Goal: Navigation & Orientation: Find specific page/section

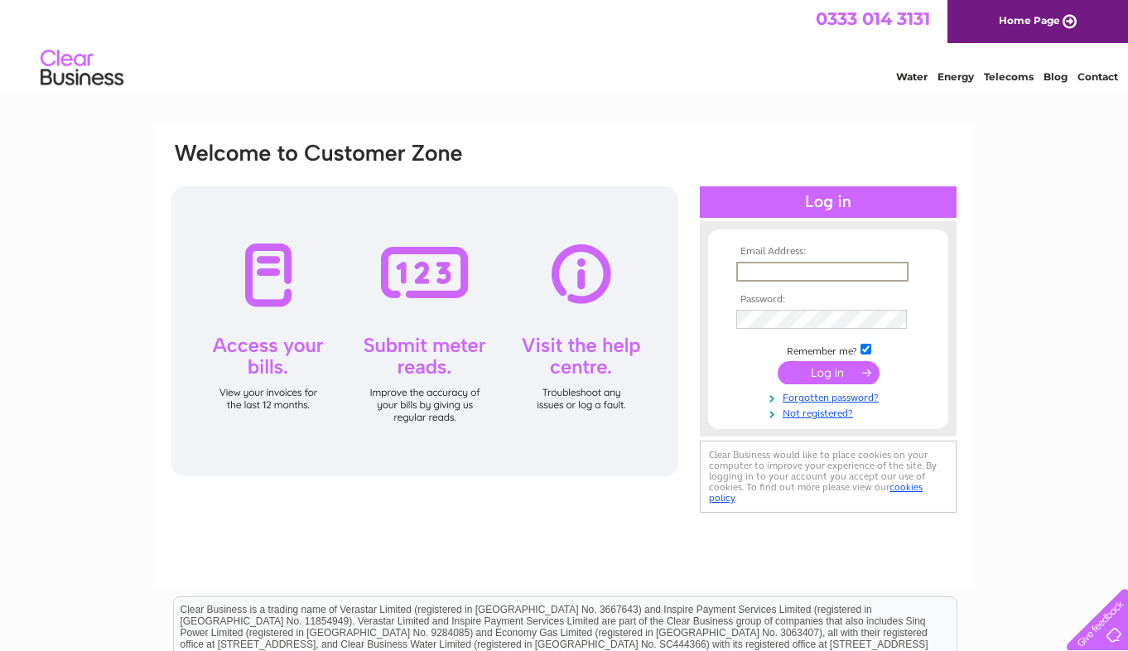
type input "[PERSON_NAME][EMAIL_ADDRESS][PERSON_NAME][DOMAIN_NAME]"
click at [815, 373] on input "submit" at bounding box center [828, 372] width 102 height 23
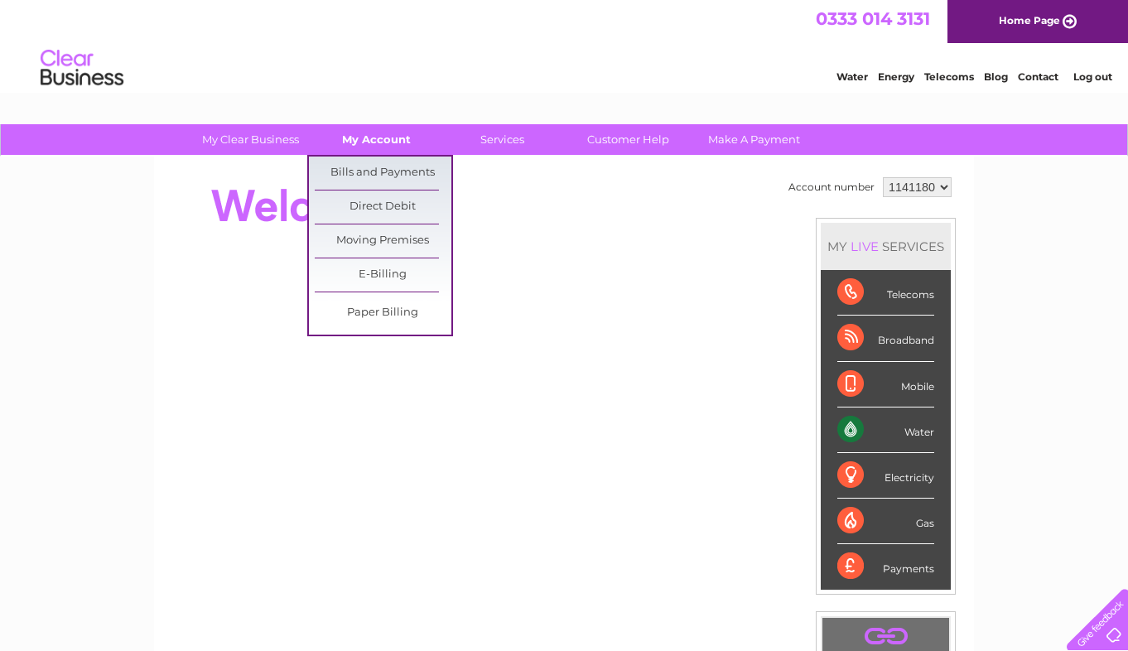
click at [358, 139] on link "My Account" at bounding box center [376, 139] width 137 height 31
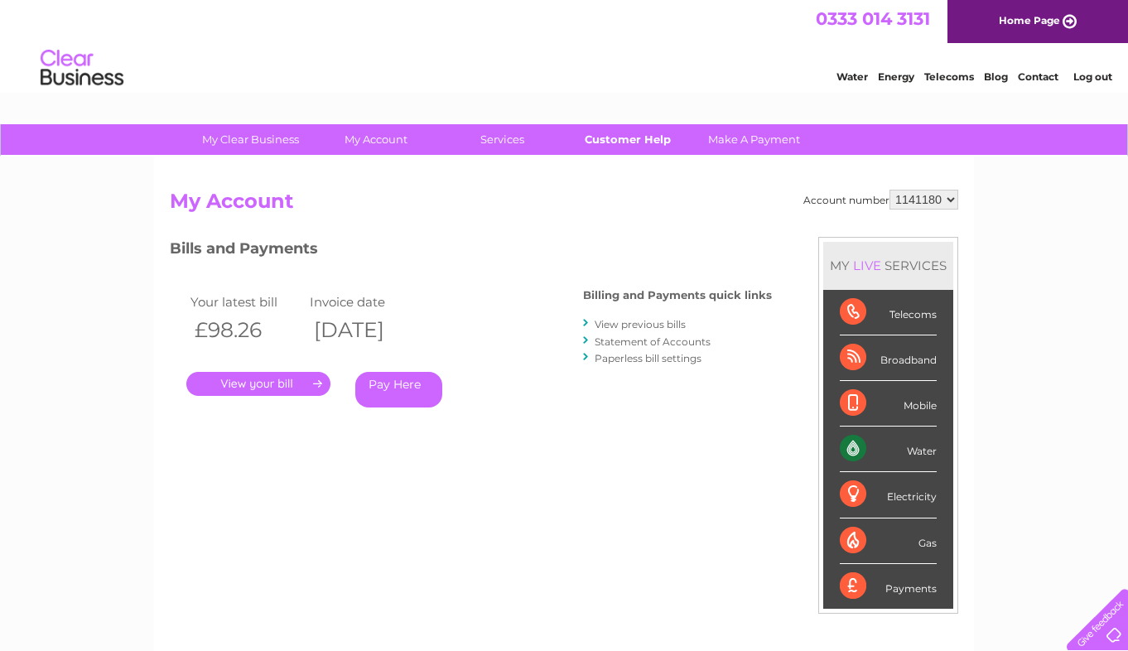
click at [642, 140] on link "Customer Help" at bounding box center [628, 139] width 137 height 31
